Goal: Information Seeking & Learning: Learn about a topic

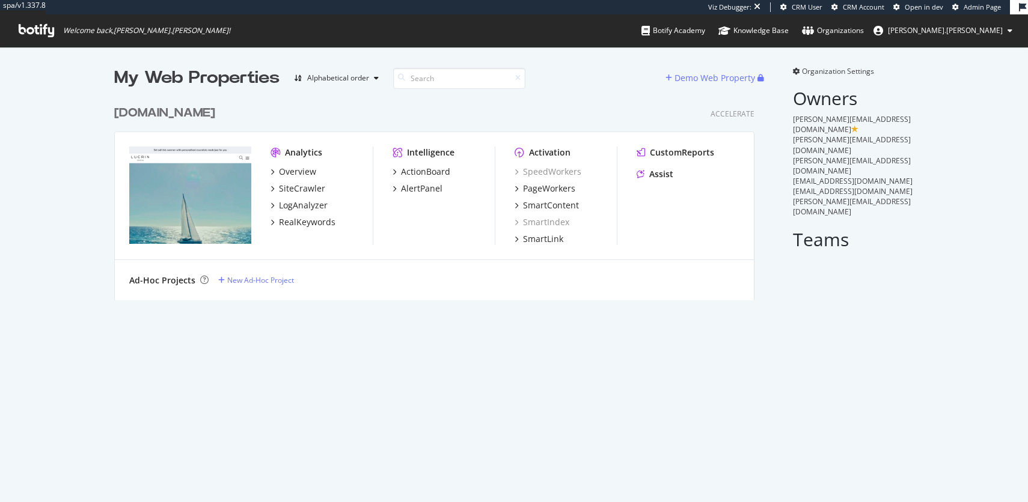
scroll to position [210, 650]
click at [309, 201] on div "LogAnalyzer" at bounding box center [303, 206] width 49 height 12
